Goal: Task Accomplishment & Management: Use online tool/utility

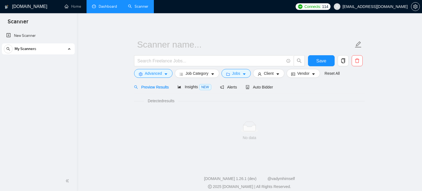
click at [116, 4] on link "Dashboard" at bounding box center [104, 6] width 25 height 5
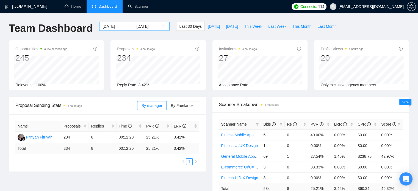
click at [130, 27] on icon "swap-right" at bounding box center [132, 26] width 4 height 4
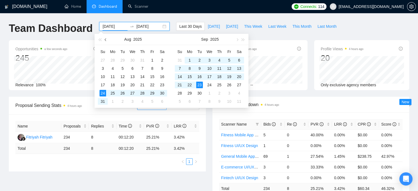
click at [105, 40] on span "button" at bounding box center [106, 39] width 3 height 3
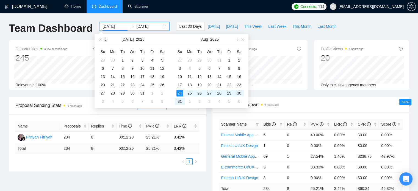
click at [105, 40] on span "button" at bounding box center [106, 39] width 3 height 3
click at [106, 39] on span "button" at bounding box center [106, 39] width 3 height 3
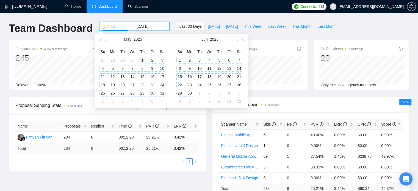
type input "[DATE]"
click at [141, 59] on div "1" at bounding box center [142, 60] width 7 height 7
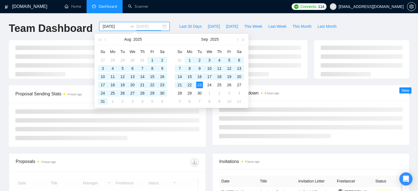
type input "[DATE]"
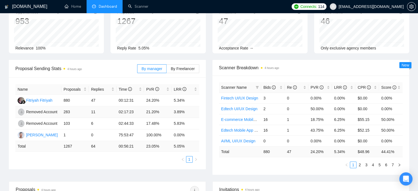
scroll to position [47, 0]
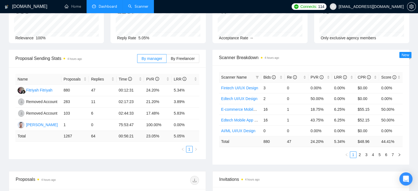
click at [128, 4] on link "Scanner" at bounding box center [138, 6] width 20 height 5
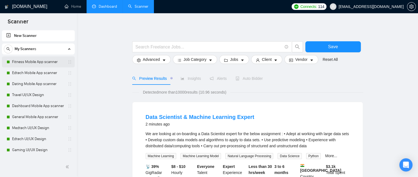
click at [21, 63] on link "Fitness Mobile App scanner" at bounding box center [38, 61] width 52 height 11
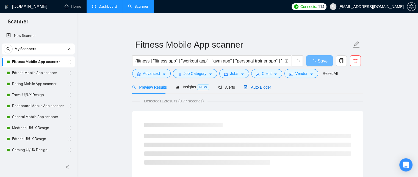
click at [258, 85] on span "Auto Bidder" at bounding box center [256, 87] width 27 height 4
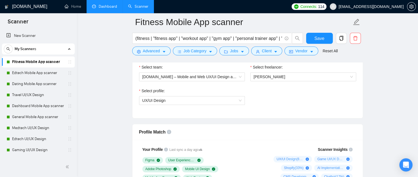
scroll to position [271, 0]
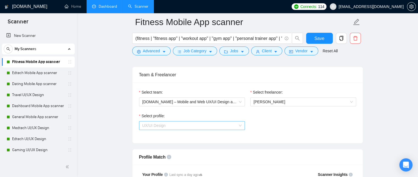
click at [158, 125] on span "UX/UI Design" at bounding box center [153, 125] width 23 height 4
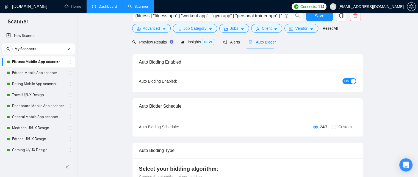
scroll to position [0, 0]
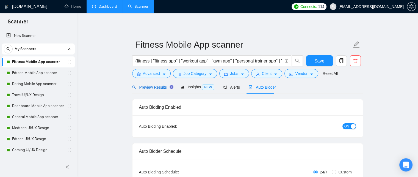
click at [154, 86] on span "Preview Results" at bounding box center [152, 87] width 40 height 4
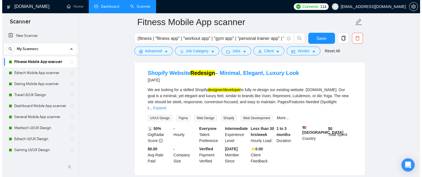
scroll to position [654, 0]
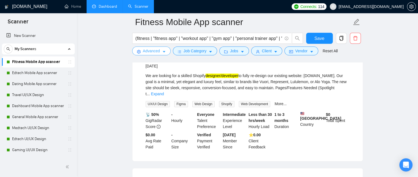
click at [149, 52] on span "Advanced" at bounding box center [151, 51] width 17 height 6
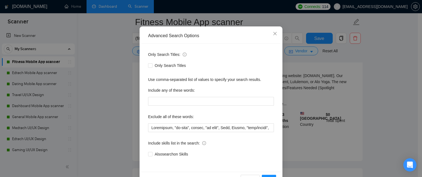
scroll to position [36, 0]
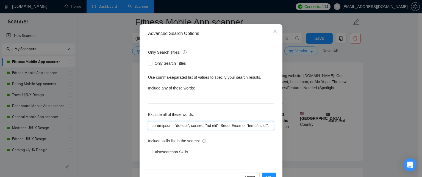
click at [192, 123] on input "text" at bounding box center [211, 125] width 126 height 9
drag, startPoint x: 192, startPoint y: 123, endPoint x: 226, endPoint y: 127, distance: 34.5
click at [226, 127] on input "text" at bounding box center [211, 125] width 126 height 9
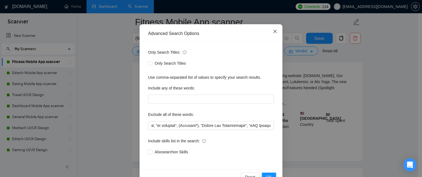
scroll to position [0, 0]
click at [268, 34] on span "Close" at bounding box center [274, 31] width 15 height 15
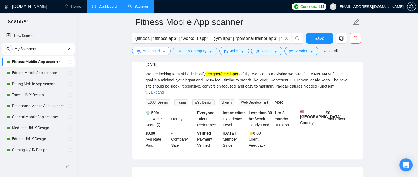
scroll to position [655, 0]
click at [164, 94] on link "Expand" at bounding box center [157, 92] width 13 height 4
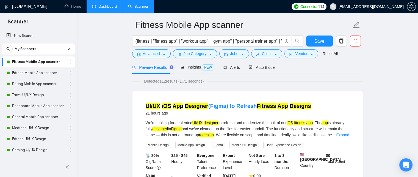
scroll to position [0, 0]
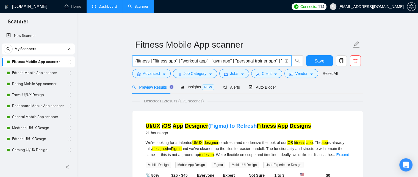
click at [242, 62] on input "(fitness | "fitness app" | "workout app" | "gym app" | "personal trainer app" |…" at bounding box center [208, 60] width 147 height 7
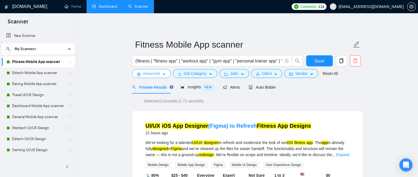
click at [157, 75] on span "Advanced" at bounding box center [151, 73] width 17 height 6
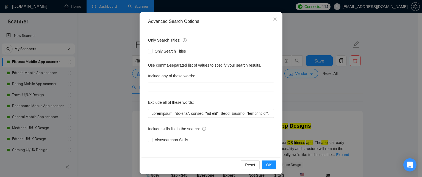
scroll to position [52, 0]
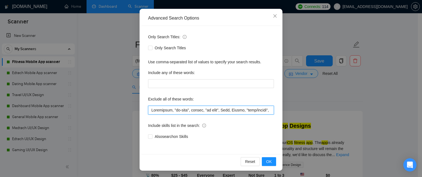
click at [200, 113] on input "text" at bounding box center [211, 109] width 126 height 9
click at [276, 19] on span "Close" at bounding box center [274, 16] width 15 height 15
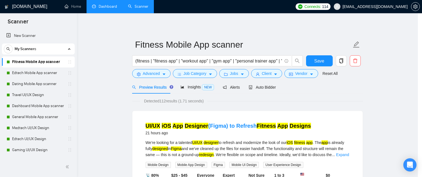
scroll to position [24, 0]
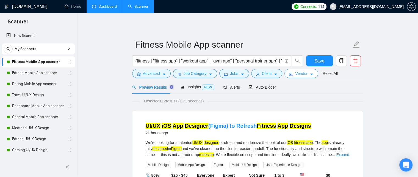
click at [299, 74] on span "Vendor" at bounding box center [301, 73] width 12 height 6
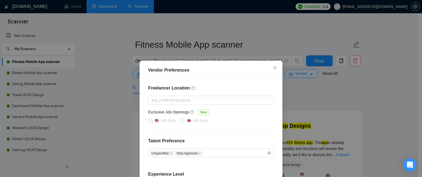
scroll to position [74, 0]
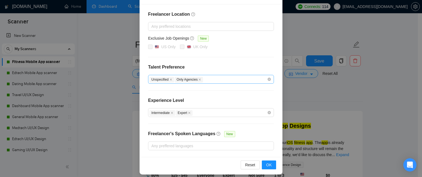
click at [212, 80] on div "Unspecified Only Agencies" at bounding box center [207, 79] width 117 height 7
click at [205, 63] on div "Freelancer Location Any preffered locations Exclusive Job Openings New US Only …" at bounding box center [210, 80] width 139 height 152
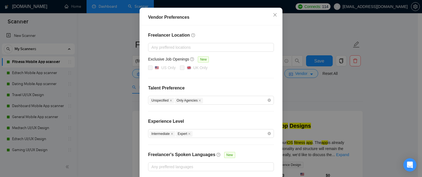
scroll to position [53, 0]
click at [275, 17] on icon "close" at bounding box center [275, 15] width 4 height 4
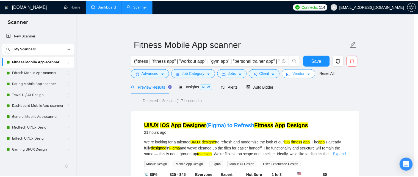
scroll to position [0, 0]
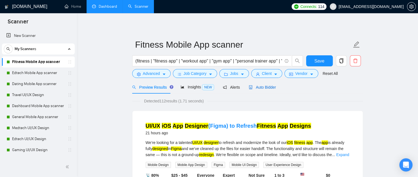
click at [257, 86] on span "Auto Bidder" at bounding box center [261, 87] width 27 height 4
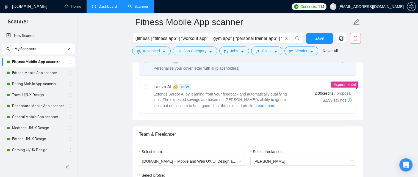
scroll to position [268, 0]
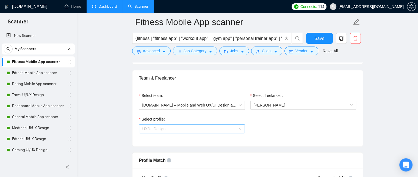
click at [234, 128] on span "UX/UI Design" at bounding box center [191, 128] width 99 height 8
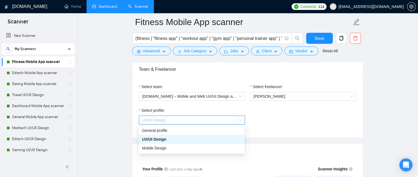
scroll to position [282, 0]
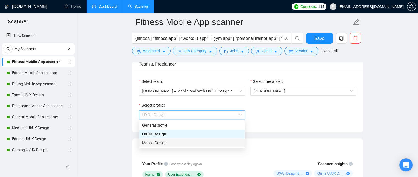
click at [210, 145] on div "Mobile Design" at bounding box center [191, 142] width 99 height 6
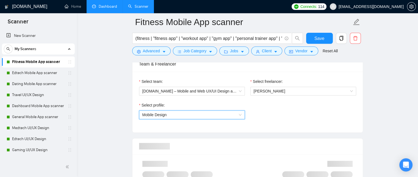
click at [277, 123] on div "Select profile: 1044578476142100508 Mobile Design" at bounding box center [247, 114] width 222 height 24
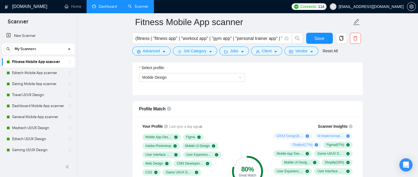
scroll to position [319, 0]
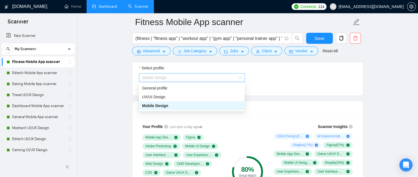
click at [235, 73] on span "Mobile Design" at bounding box center [191, 77] width 99 height 8
click at [214, 95] on div "UX/UI Design" at bounding box center [191, 97] width 99 height 6
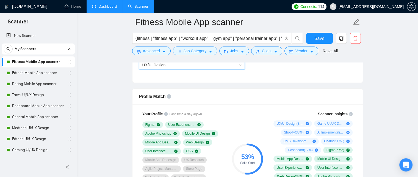
scroll to position [331, 0]
click at [236, 63] on span "UX/UI Design" at bounding box center [191, 65] width 99 height 8
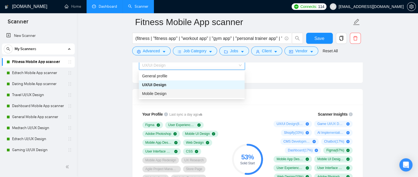
click at [207, 91] on div "Mobile Design" at bounding box center [191, 93] width 99 height 6
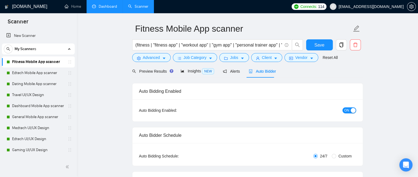
scroll to position [0, 0]
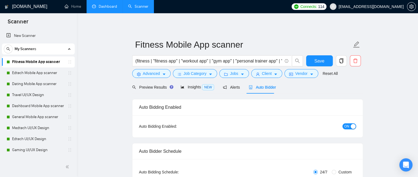
click at [360, 111] on div "Auto Bidding Enabled" at bounding box center [247, 107] width 230 height 16
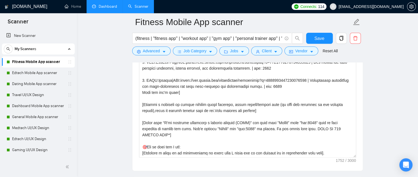
scroll to position [658, 0]
click at [318, 98] on textarea "Cover letter template:" at bounding box center [247, 95] width 217 height 124
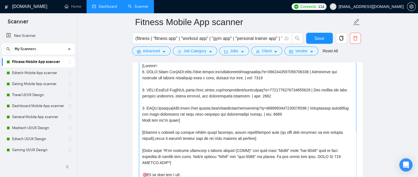
scroll to position [631, 0]
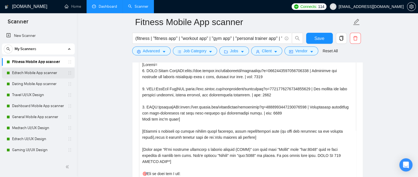
click at [15, 76] on link "Edtech Mobile App scanner" at bounding box center [38, 72] width 52 height 11
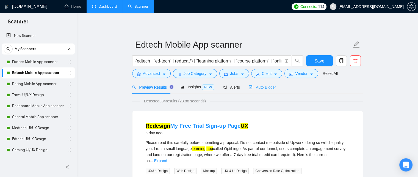
click at [250, 91] on div "Auto Bidder" at bounding box center [261, 86] width 27 height 13
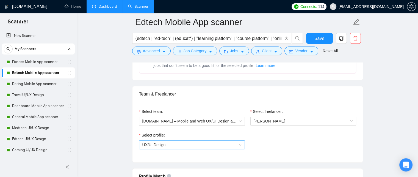
scroll to position [305, 0]
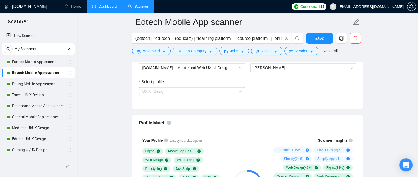
click at [201, 90] on span "UX/UI Design" at bounding box center [191, 91] width 99 height 8
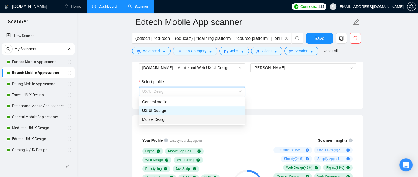
click at [157, 121] on span "Mobile Design" at bounding box center [154, 119] width 24 height 4
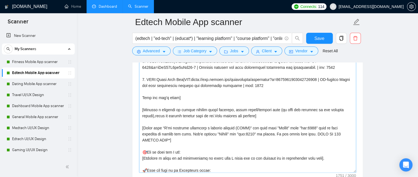
scroll to position [13, 0]
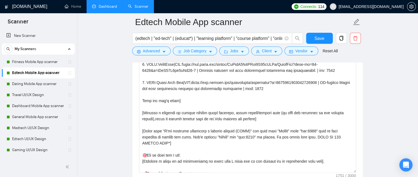
click at [378, 79] on main "Edtech Mobile App scanner (edtech | "ed-tech" | (educat*) | "learning platform"…" at bounding box center [247, 162] width 323 height 1549
click at [396, 68] on main "Edtech Mobile App scanner (edtech | "ed-tech" | (educat*) | "learning platform"…" at bounding box center [247, 162] width 323 height 1549
